Goal: Information Seeking & Learning: Learn about a topic

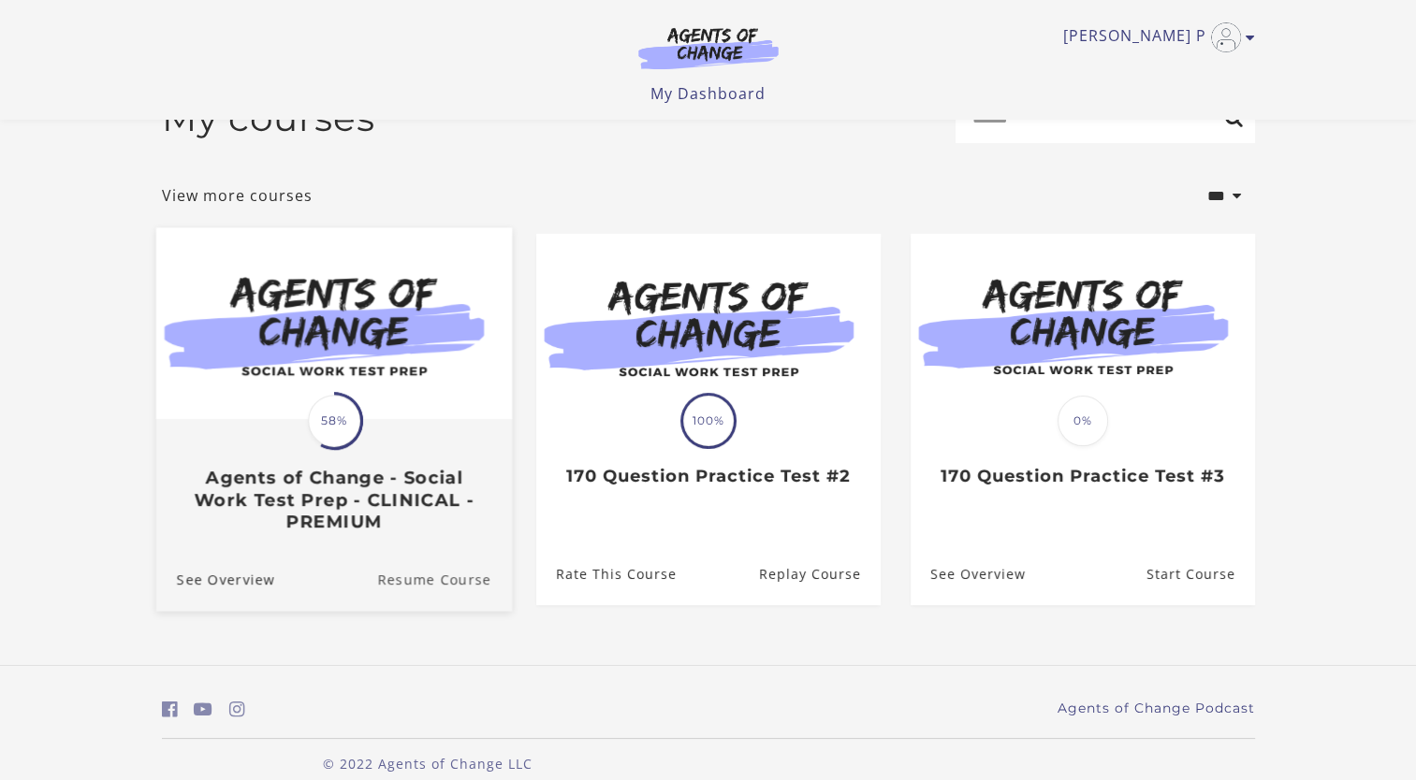
scroll to position [75, 0]
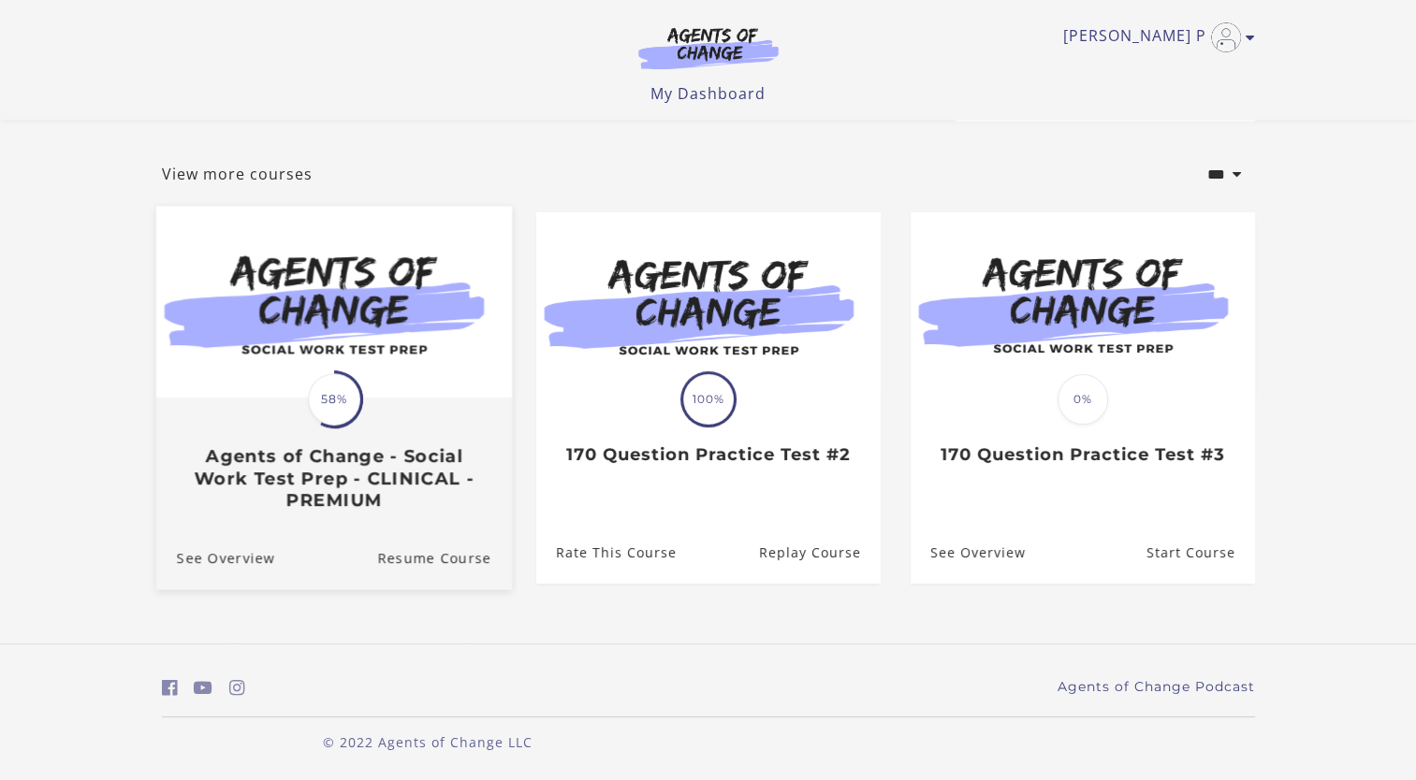
click at [339, 408] on span "58%" at bounding box center [334, 399] width 52 height 52
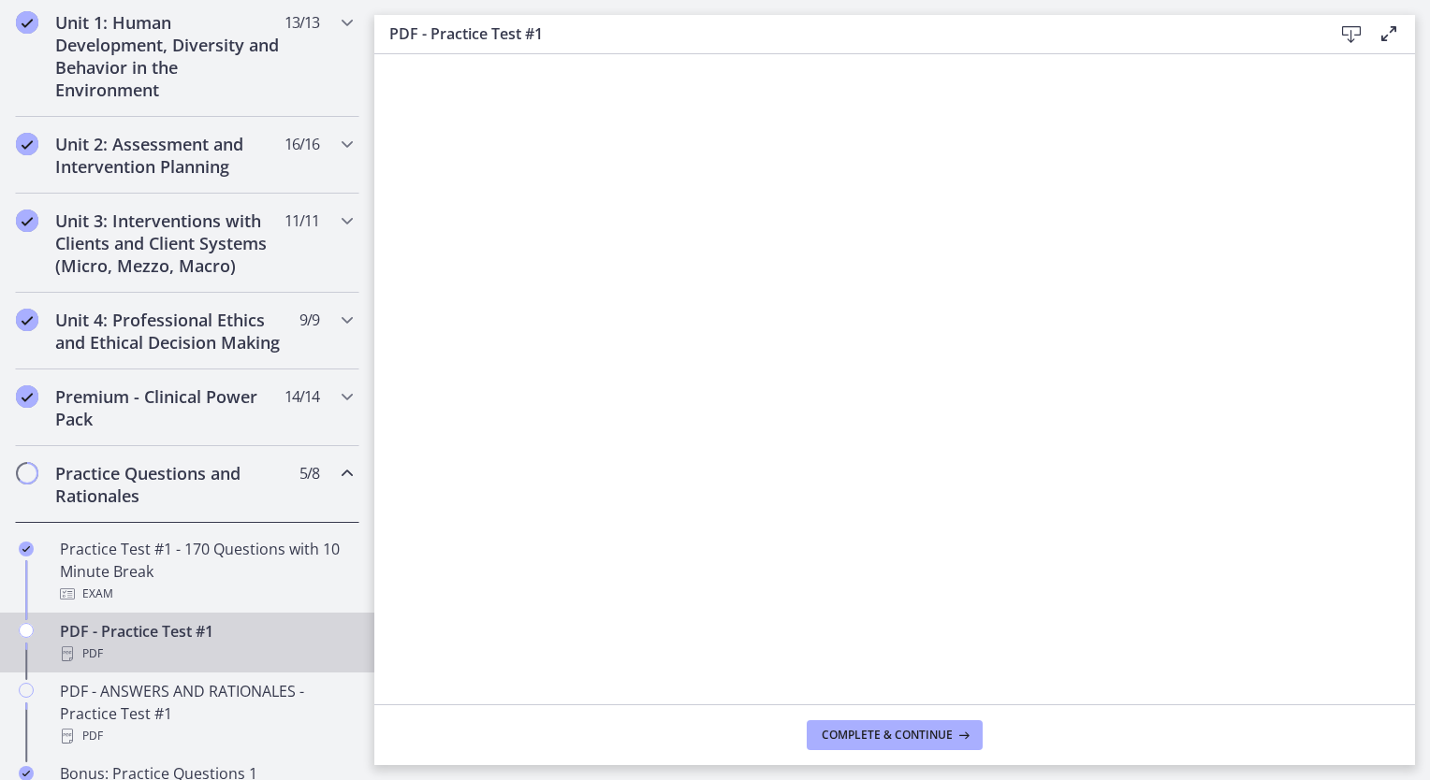
scroll to position [655, 0]
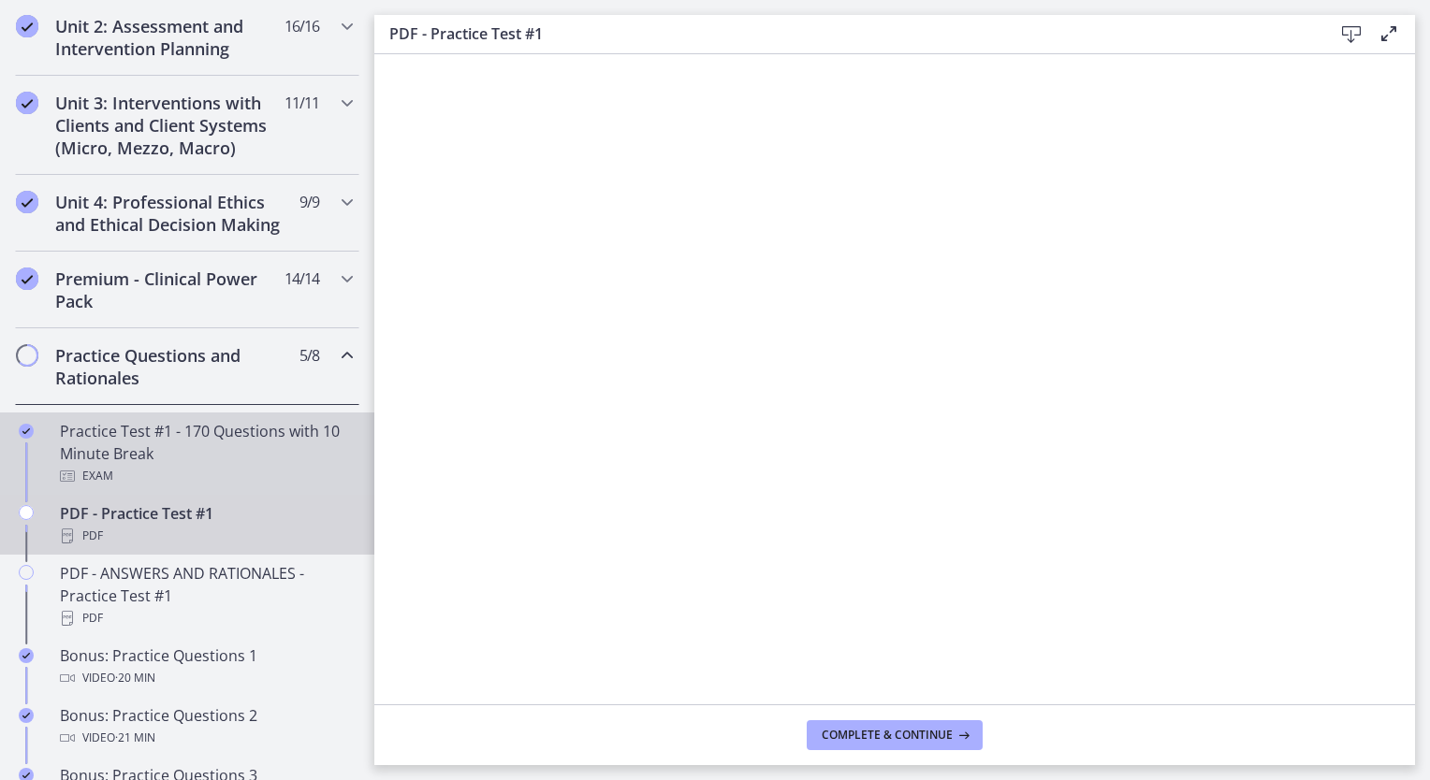
click at [174, 457] on div "Practice Test #1 - 170 Questions with 10 Minute Break Exam" at bounding box center [206, 453] width 292 height 67
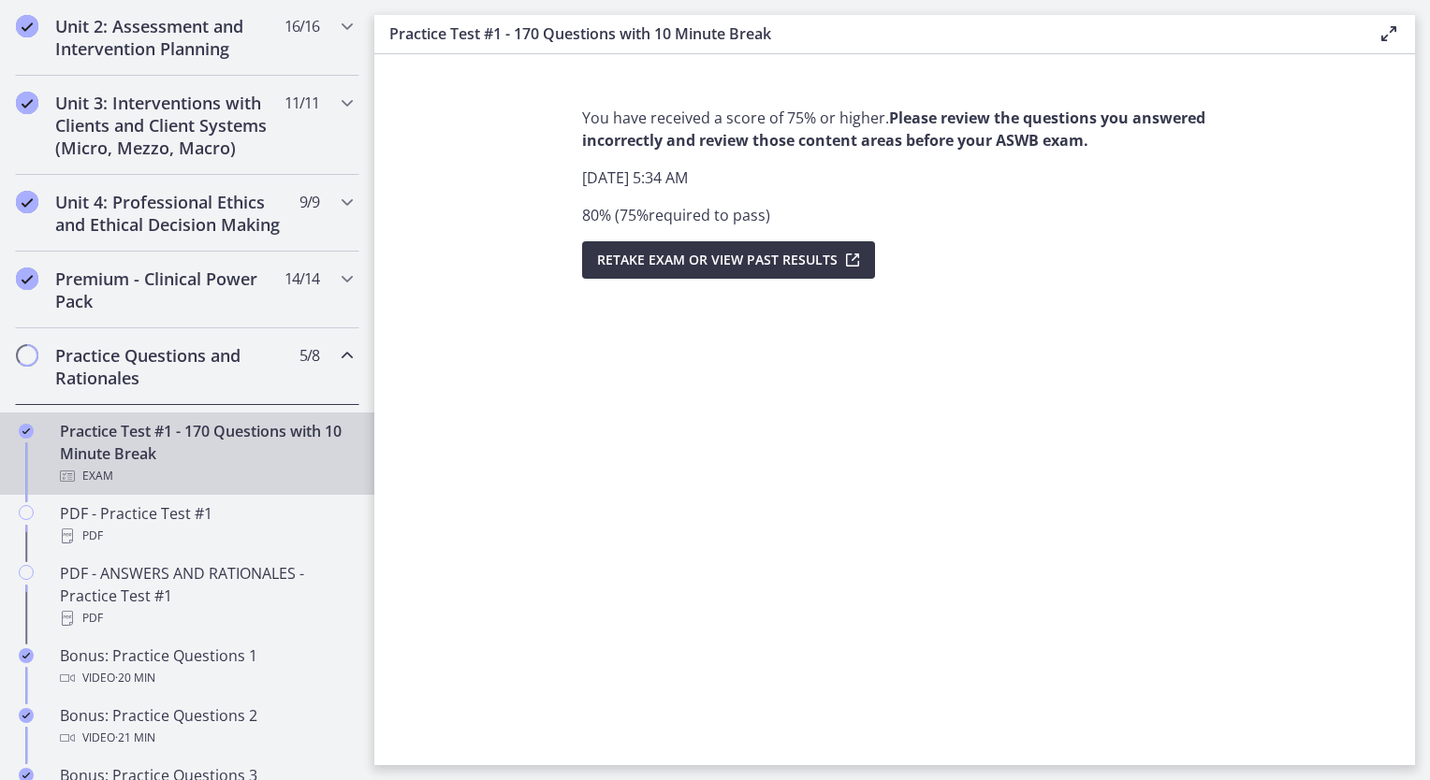
click at [681, 256] on span "Retake Exam OR View Past Results" at bounding box center [717, 260] width 240 height 22
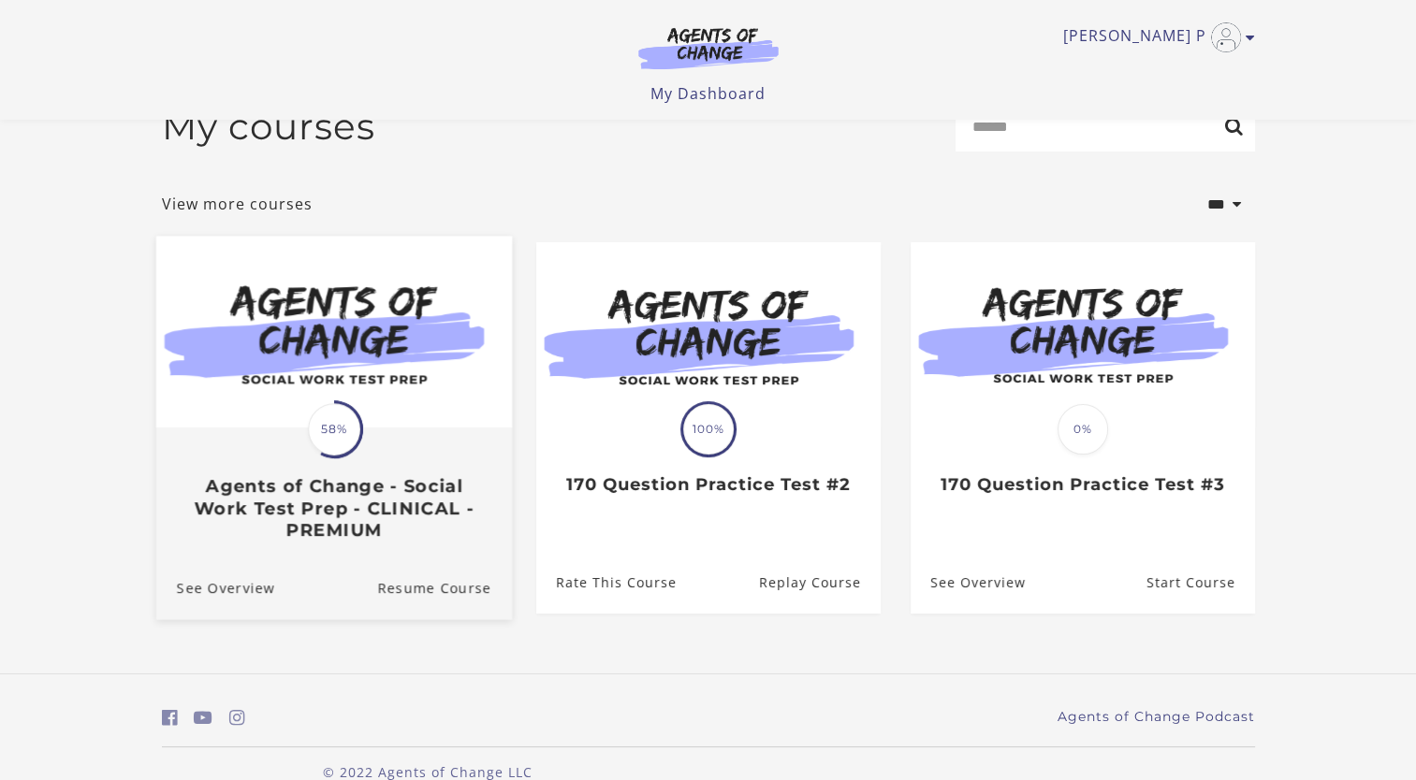
scroll to position [75, 0]
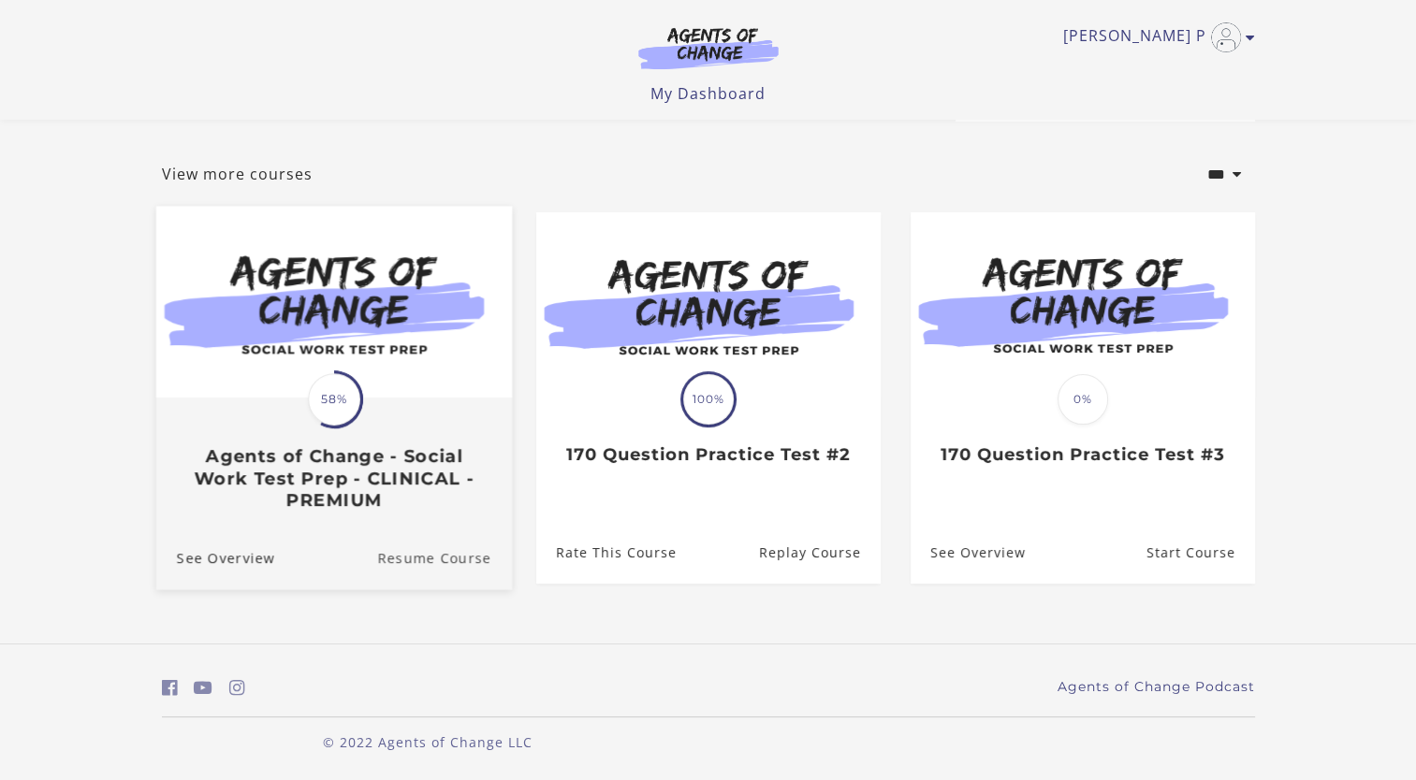
click at [440, 559] on link "Resume Course" at bounding box center [444, 558] width 135 height 63
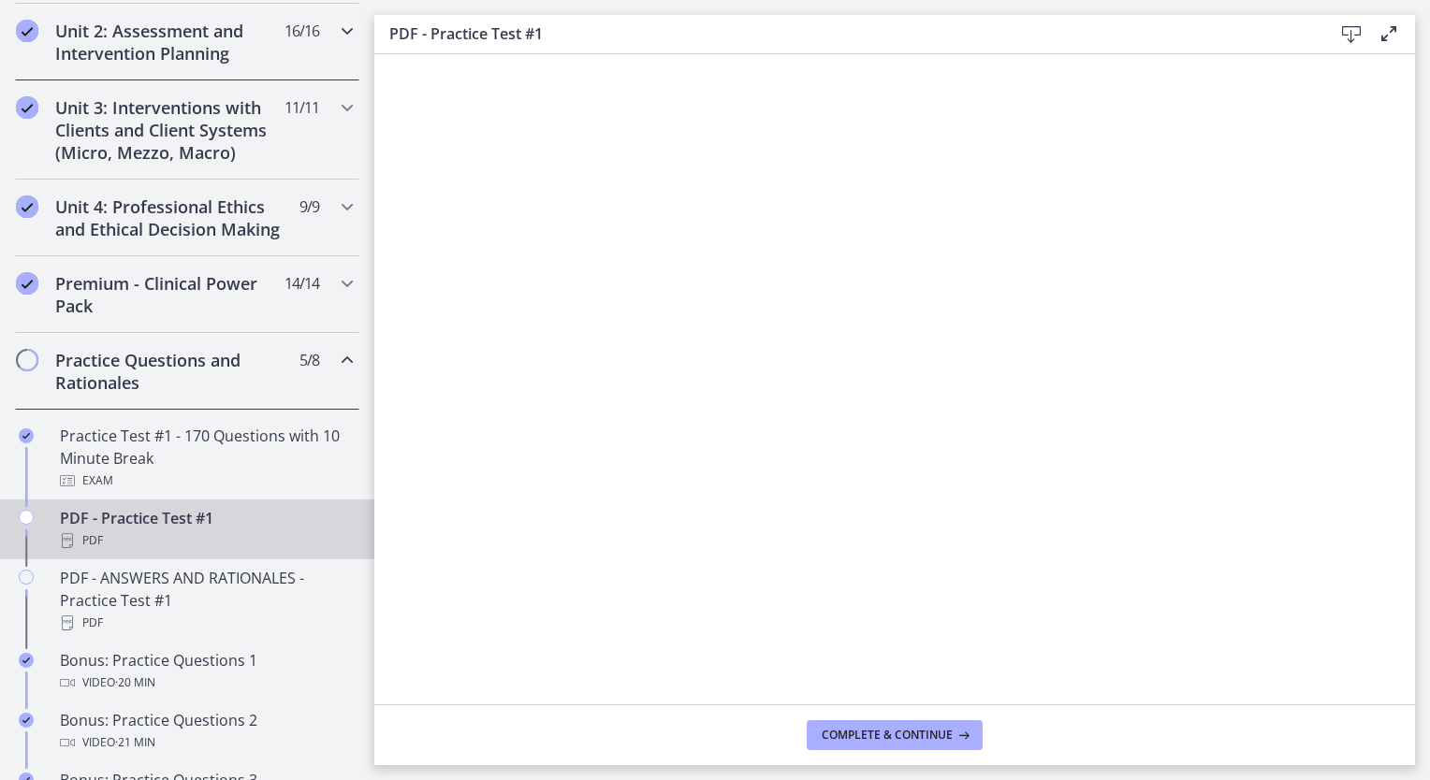
scroll to position [655, 0]
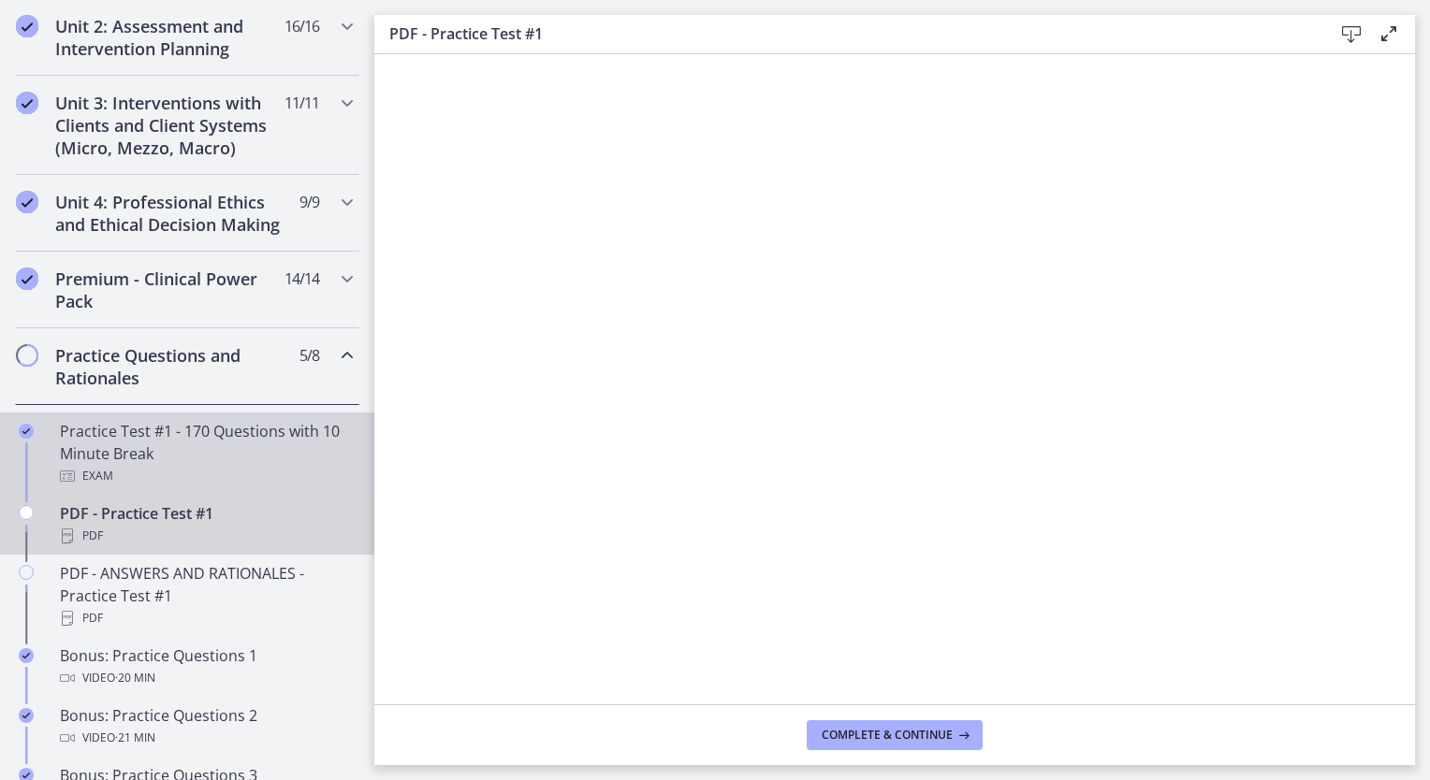
click at [138, 463] on div "Practice Test #1 - 170 Questions with 10 Minute Break Exam" at bounding box center [206, 453] width 292 height 67
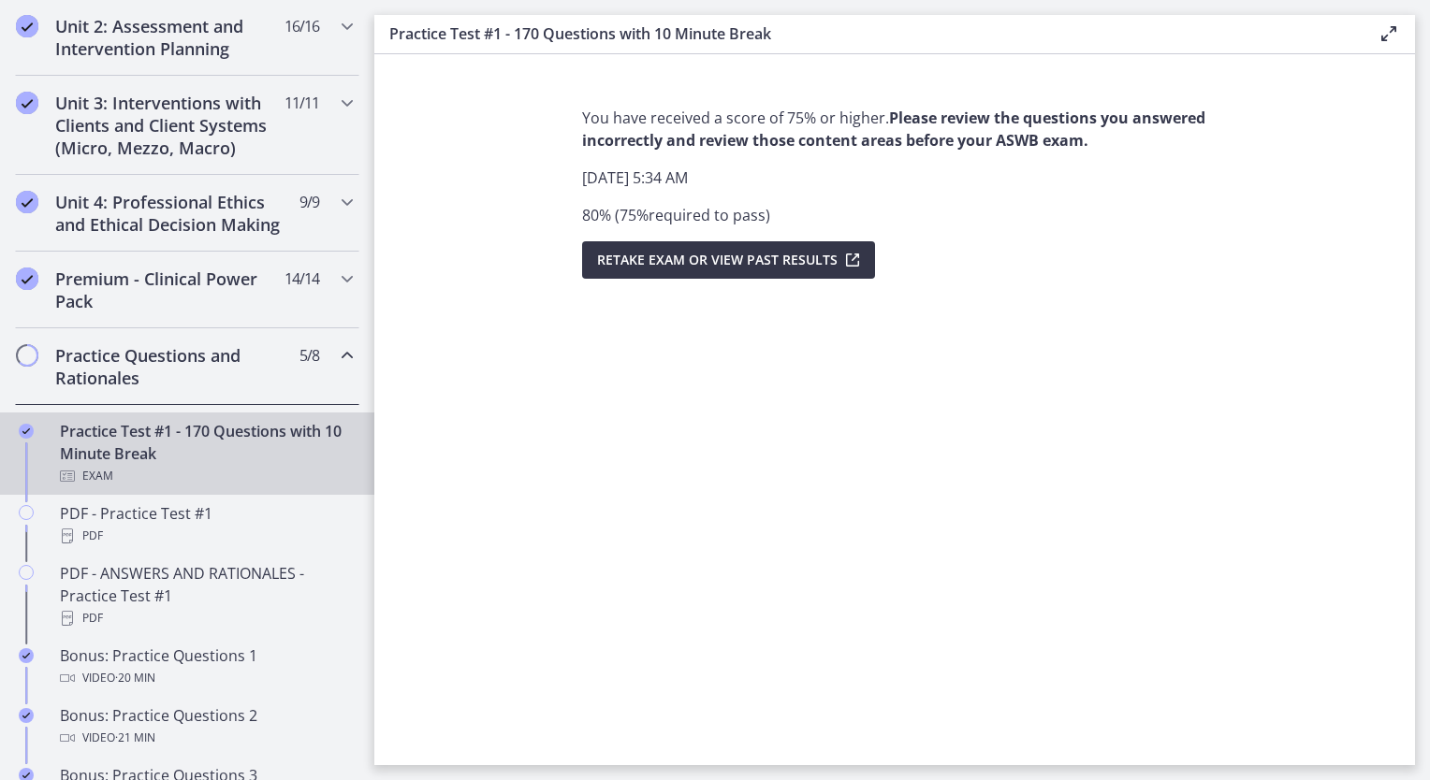
click at [712, 260] on span "Retake Exam OR View Past Results" at bounding box center [717, 260] width 240 height 22
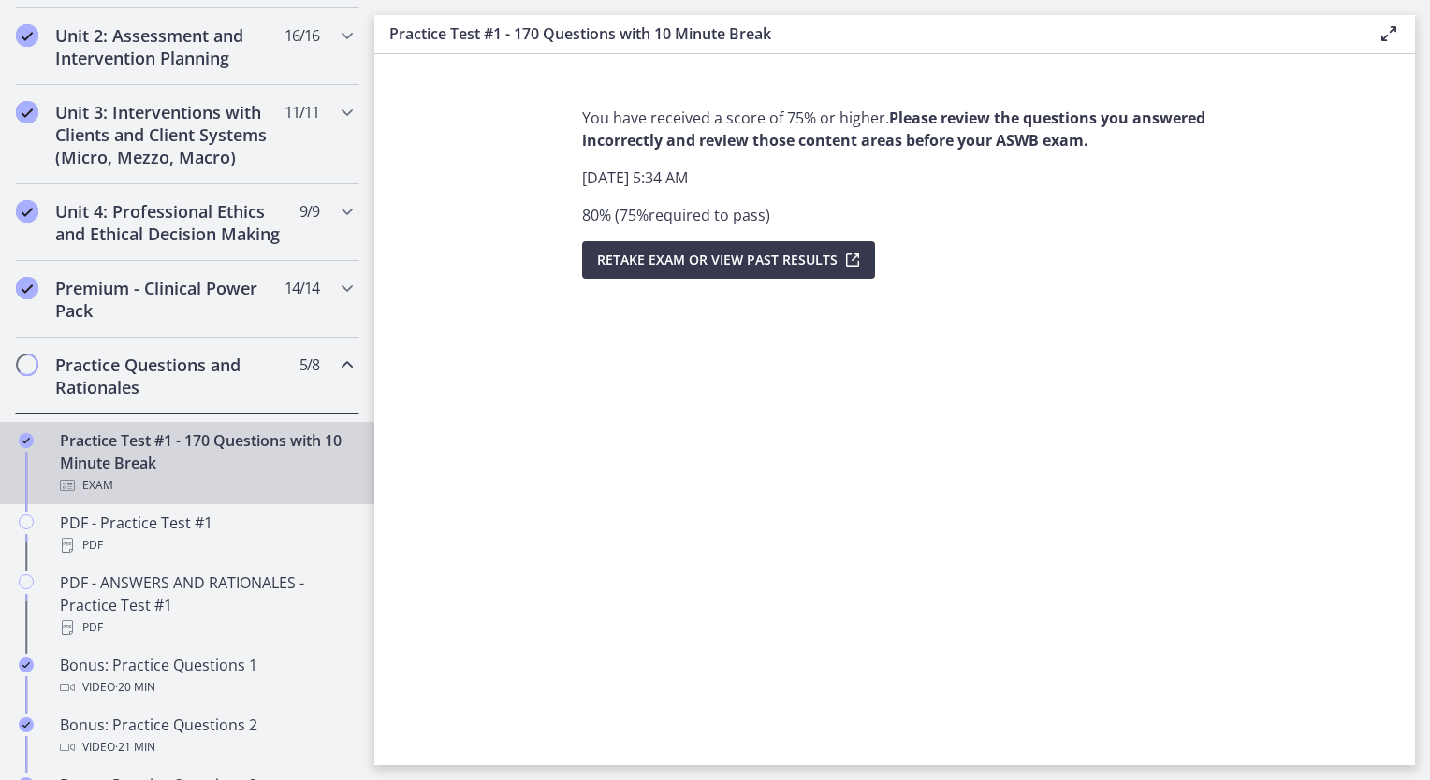
scroll to position [655, 0]
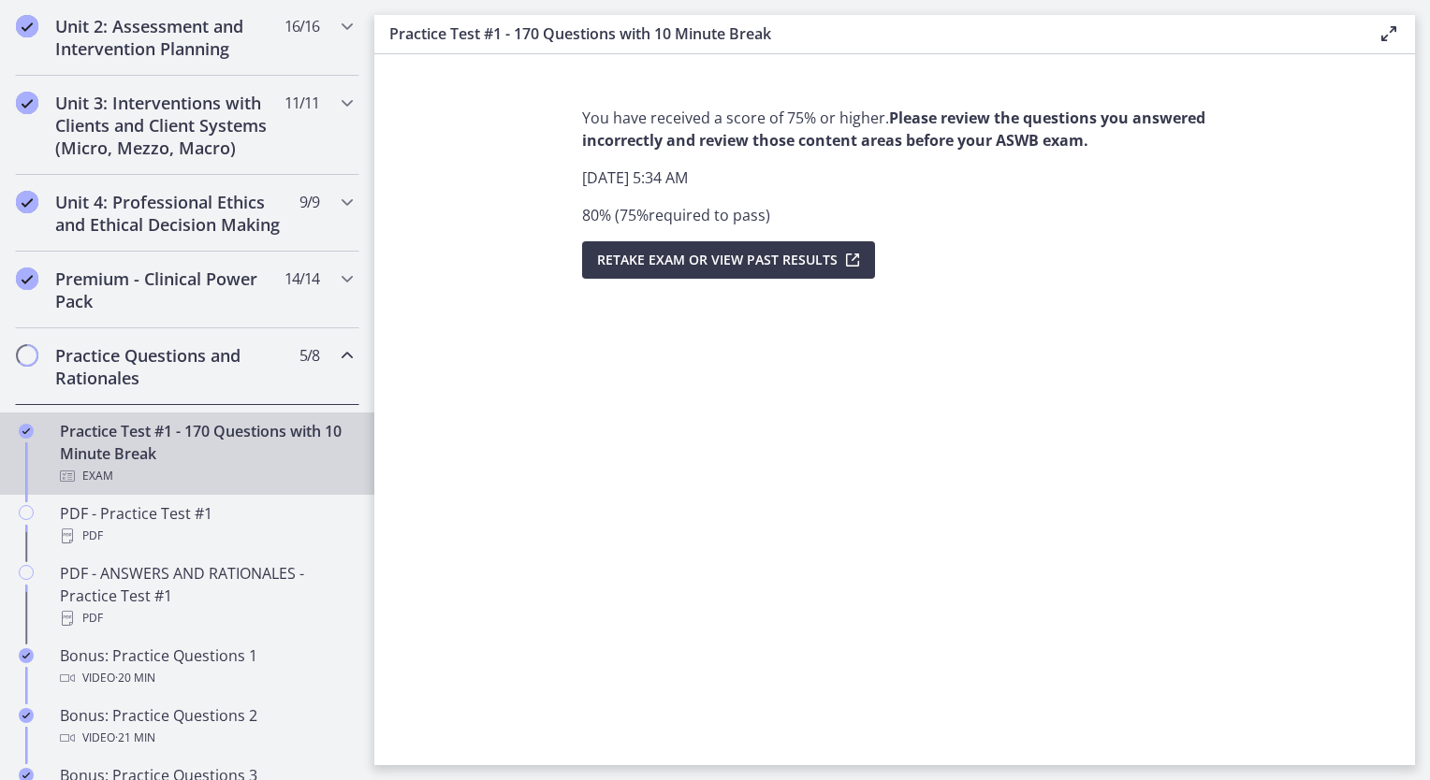
click at [114, 467] on div "Practice Test #1 - 170 Questions with 10 Minute Break Exam" at bounding box center [206, 453] width 292 height 67
click at [758, 254] on span "Retake Exam OR View Past Results" at bounding box center [717, 260] width 240 height 22
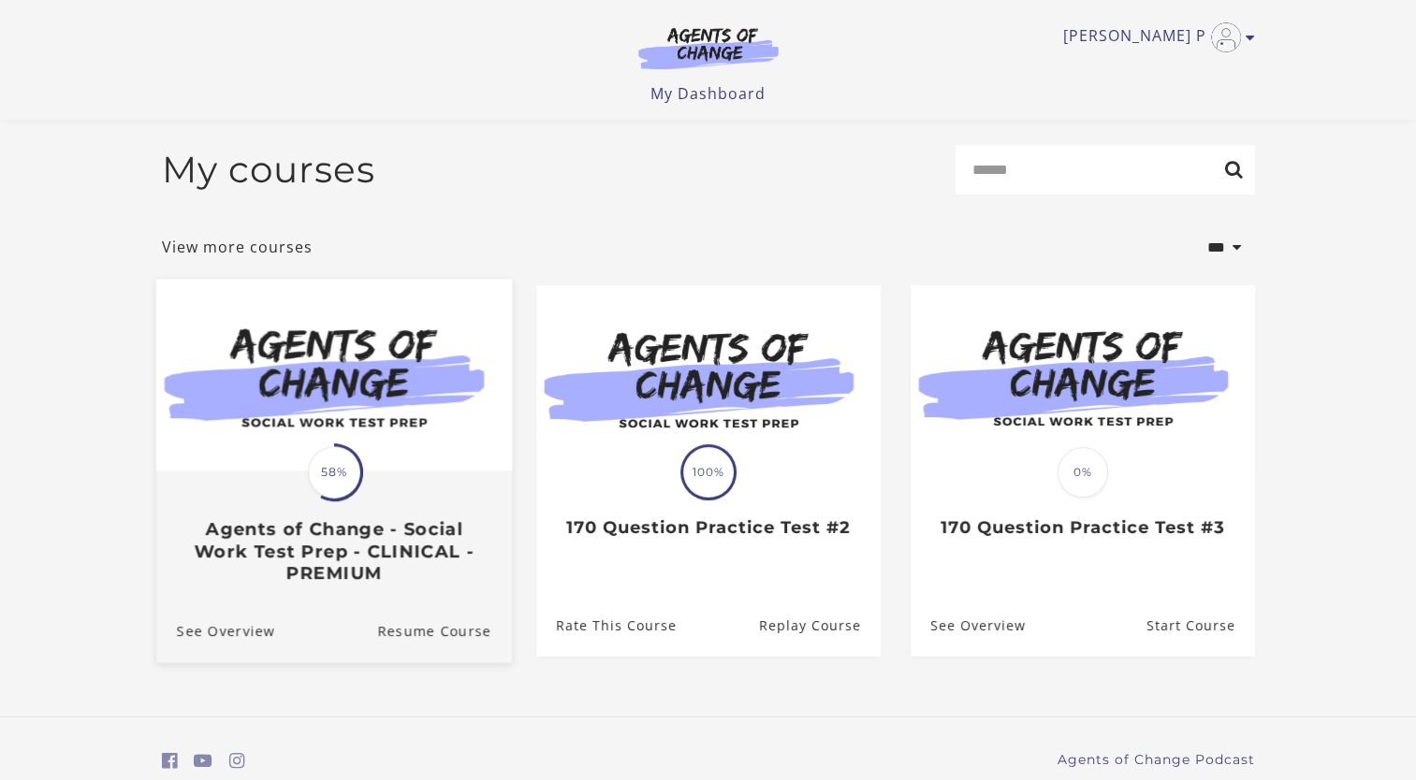
scroll to position [75, 0]
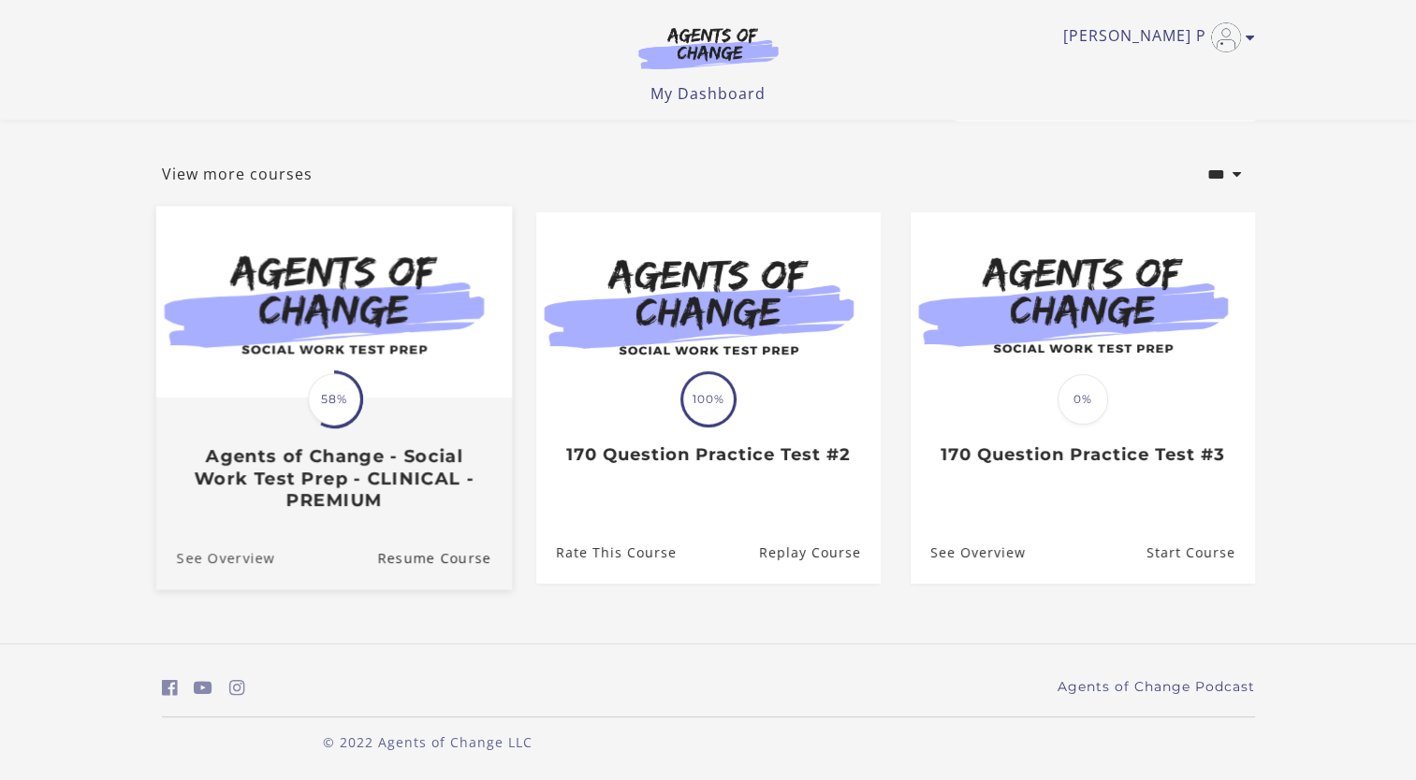
click at [230, 555] on link "See Overview" at bounding box center [214, 558] width 119 height 63
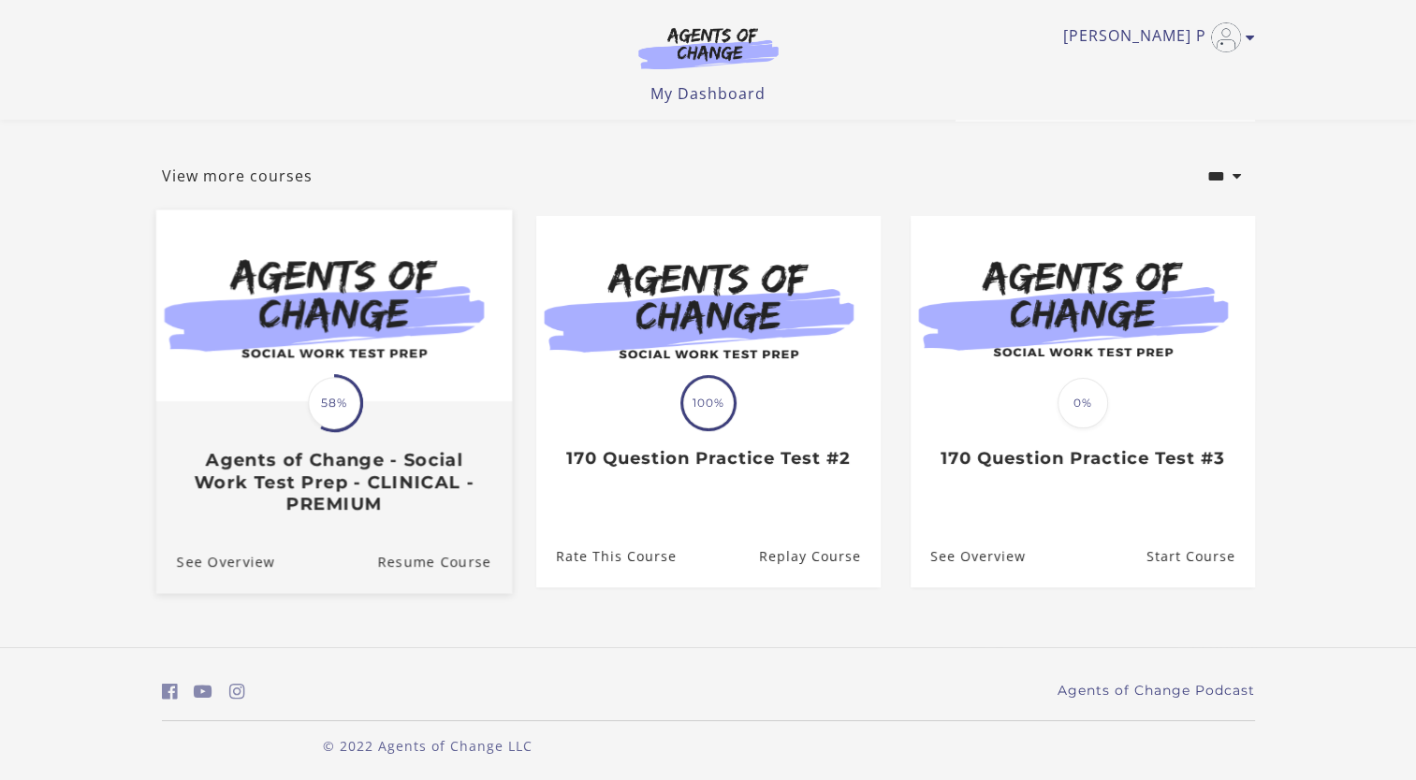
click at [350, 330] on img at bounding box center [333, 307] width 356 height 192
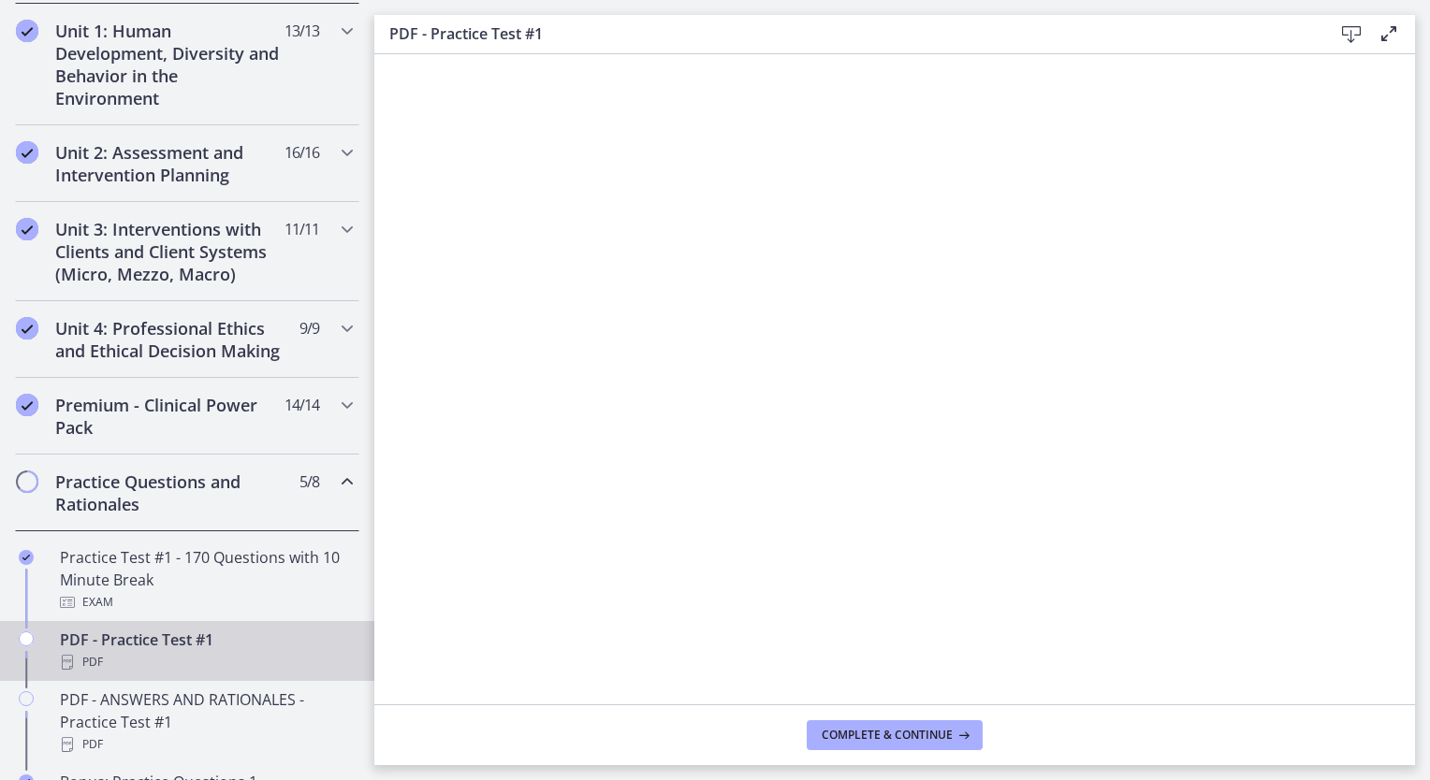
scroll to position [561, 0]
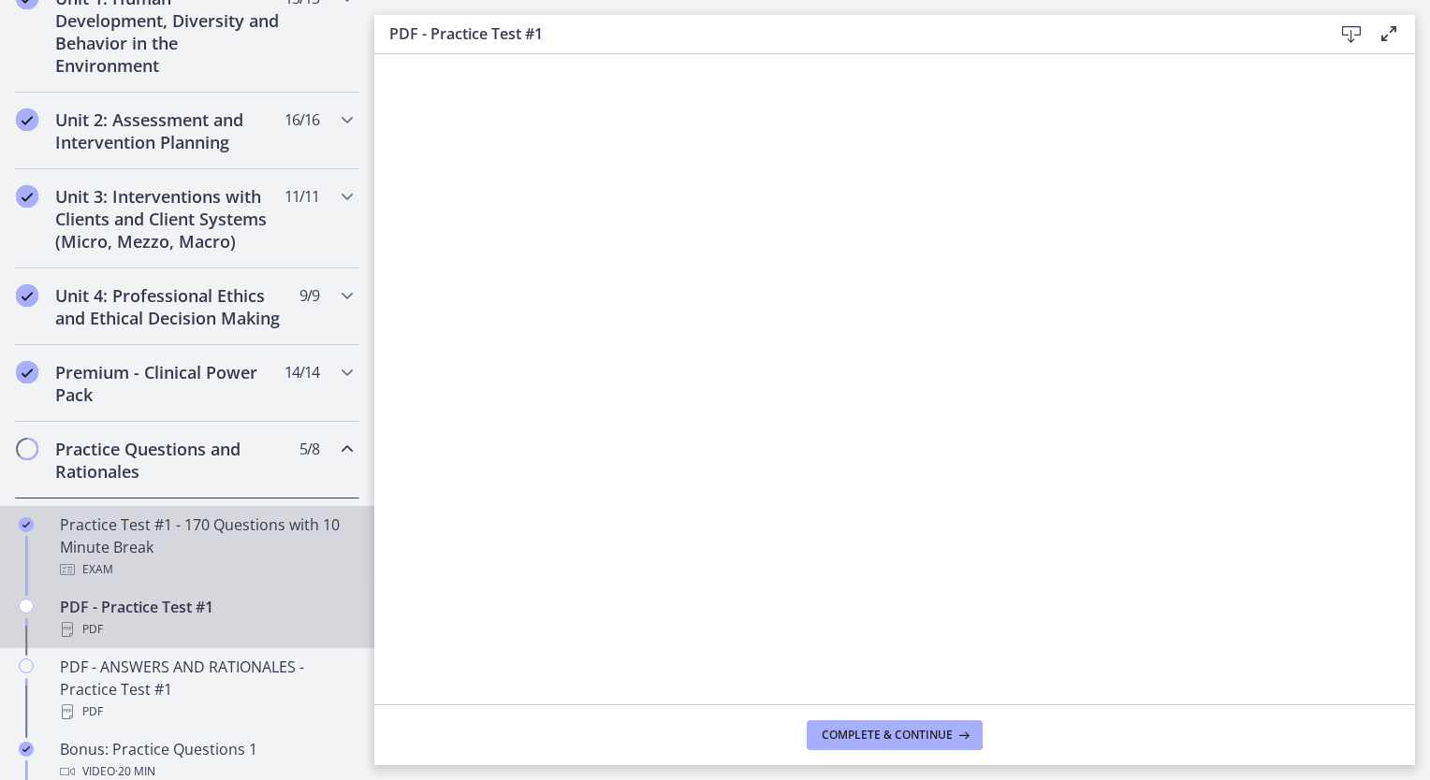
click at [161, 545] on div "Practice Test #1 - 170 Questions with 10 Minute Break Exam" at bounding box center [206, 547] width 292 height 67
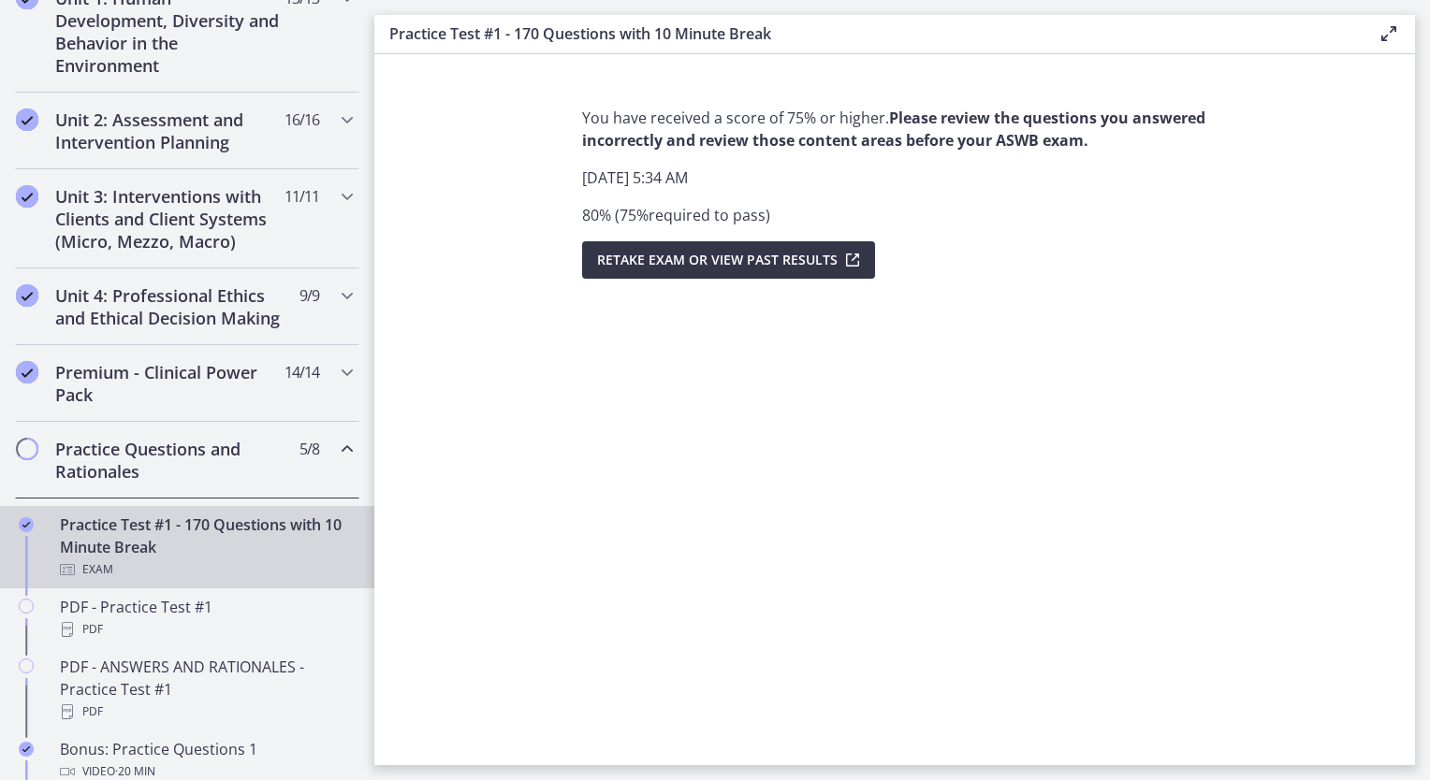
click at [690, 266] on span "Retake Exam OR View Past Results" at bounding box center [717, 260] width 240 height 22
